Goal: Transaction & Acquisition: Obtain resource

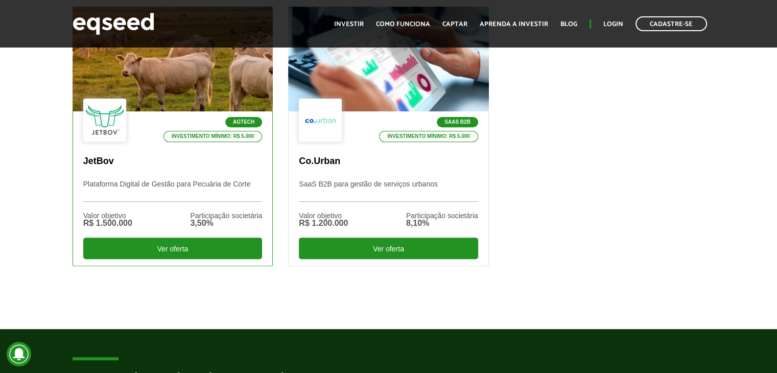
scroll to position [388, 0]
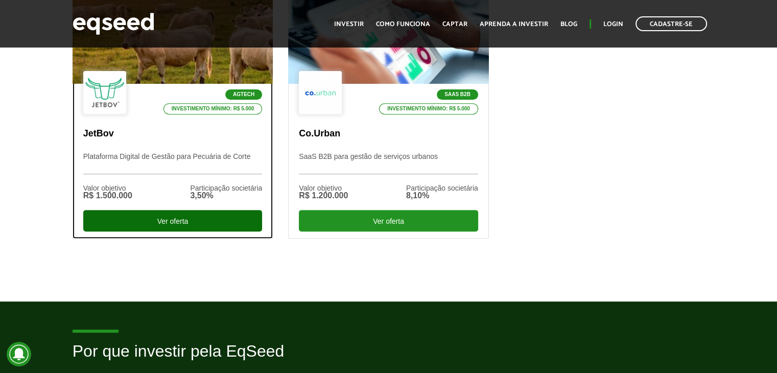
click at [182, 219] on div "Ver oferta" at bounding box center [172, 220] width 179 height 21
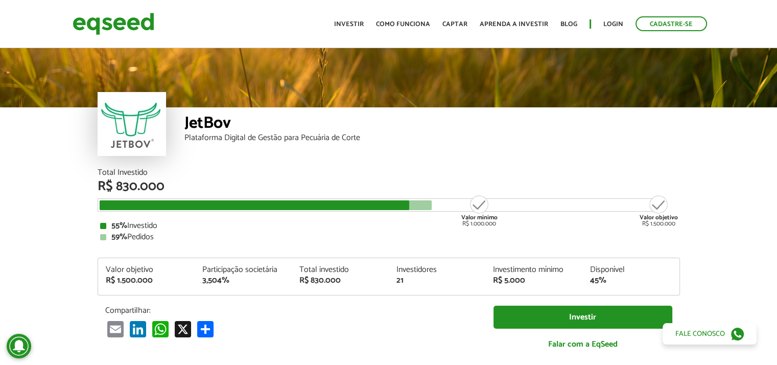
scroll to position [1219, 0]
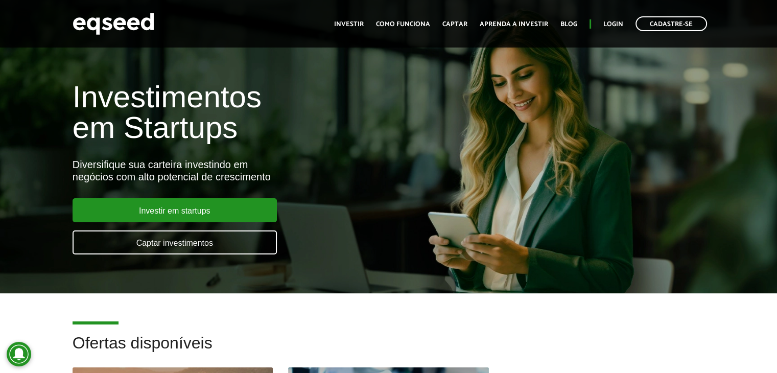
scroll to position [399, 0]
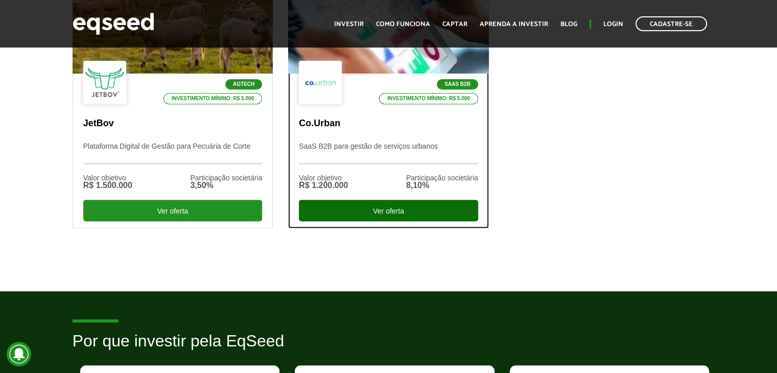
click at [335, 204] on div "Ver oferta" at bounding box center [388, 210] width 179 height 21
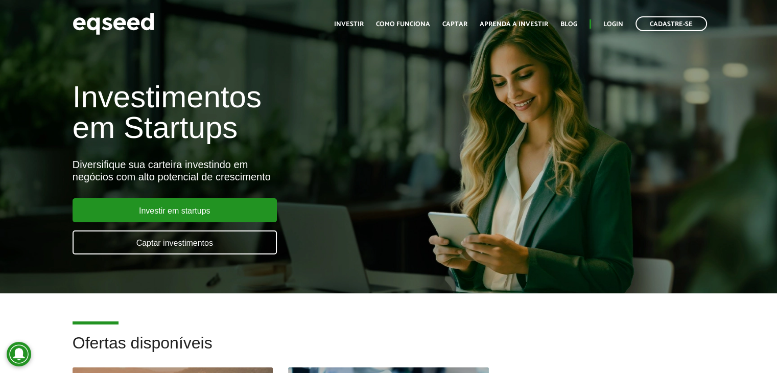
scroll to position [399, 0]
